Goal: Task Accomplishment & Management: Use online tool/utility

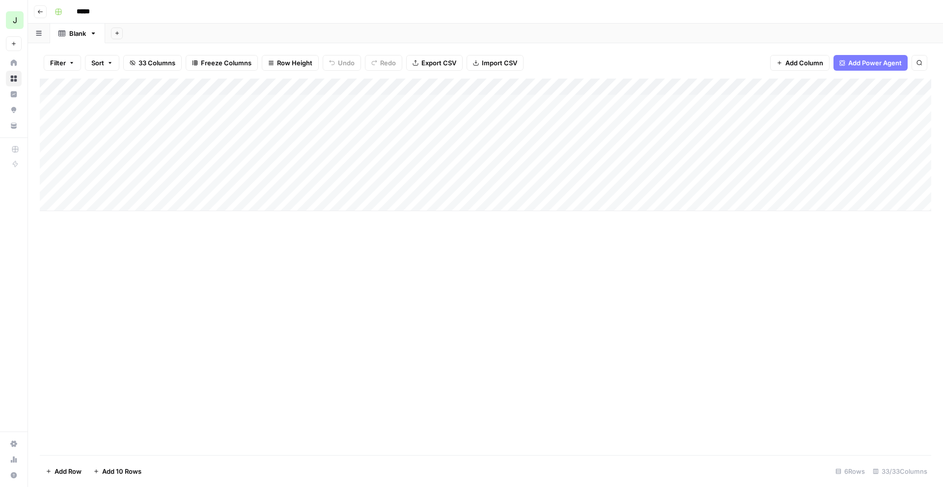
click at [288, 237] on div "Add Column" at bounding box center [485, 267] width 891 height 377
click at [885, 167] on div "Add Column" at bounding box center [485, 145] width 891 height 133
click at [871, 168] on div "Add Column" at bounding box center [485, 145] width 891 height 133
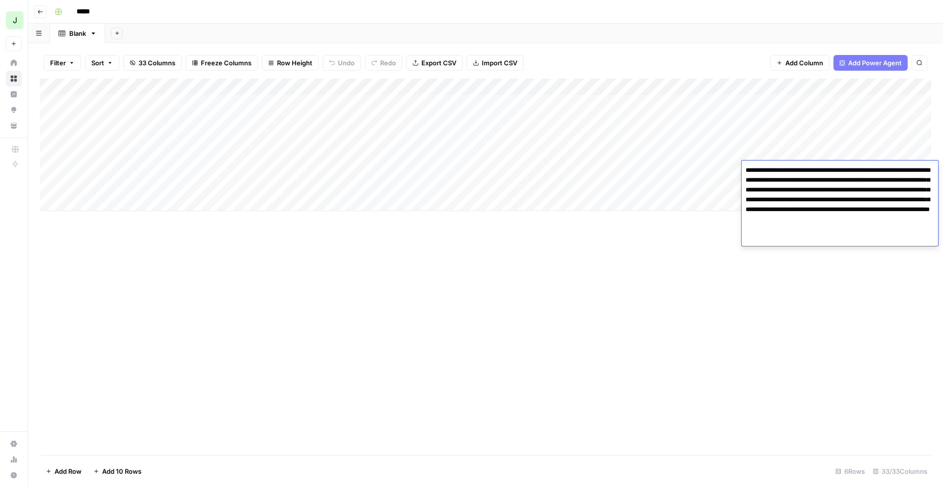
click at [872, 168] on textarea "**********" at bounding box center [840, 205] width 196 height 83
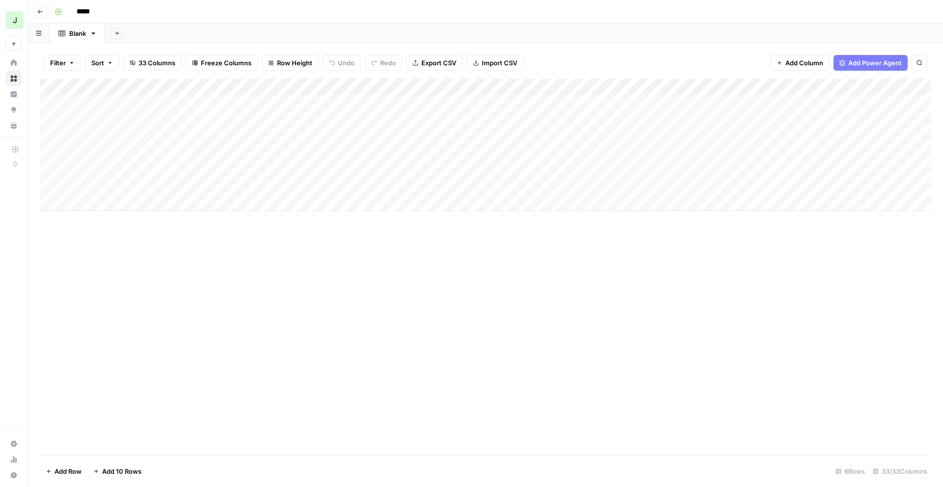
drag, startPoint x: 815, startPoint y: 271, endPoint x: 816, endPoint y: 204, distance: 66.8
click at [815, 271] on div "Add Column" at bounding box center [485, 267] width 891 height 377
click at [797, 170] on div "Add Column" at bounding box center [485, 145] width 891 height 133
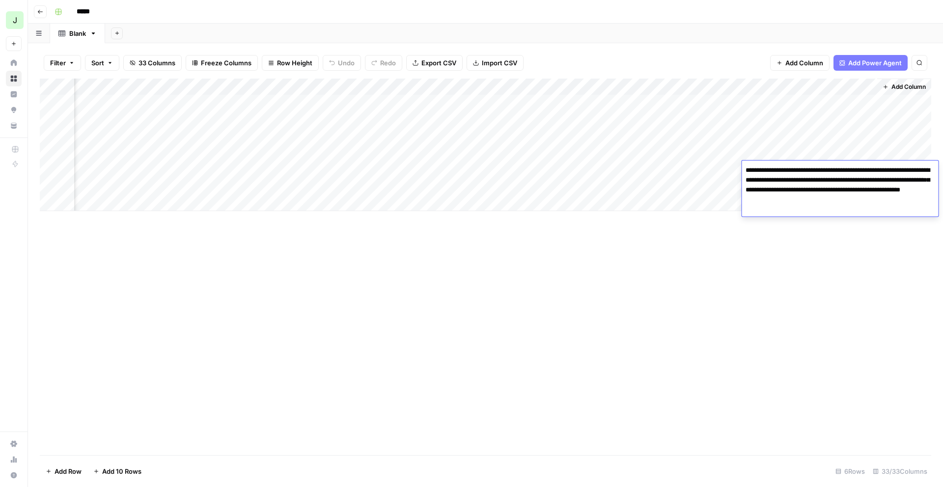
click at [824, 255] on div "Add Column" at bounding box center [485, 267] width 891 height 377
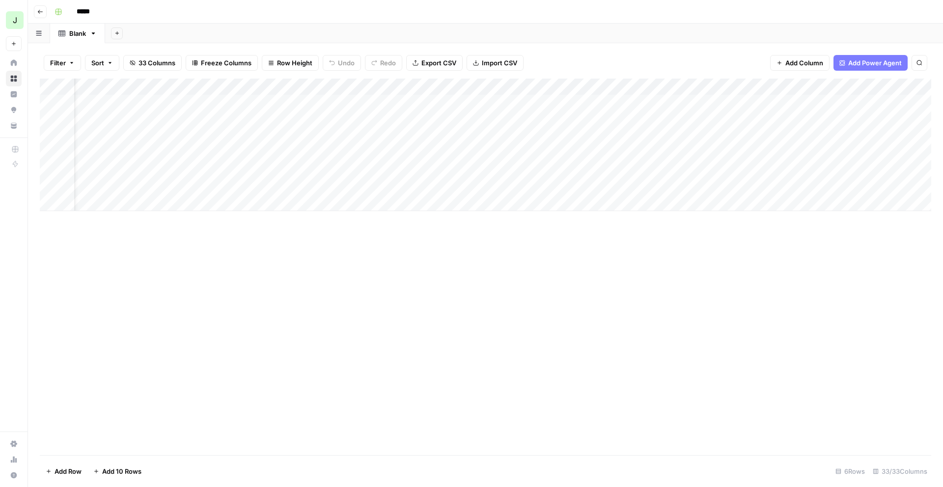
scroll to position [0, 0]
click at [554, 313] on div "Add Column" at bounding box center [485, 267] width 891 height 377
click at [397, 299] on div "Add Column" at bounding box center [485, 267] width 891 height 377
